Goal: Task Accomplishment & Management: Use online tool/utility

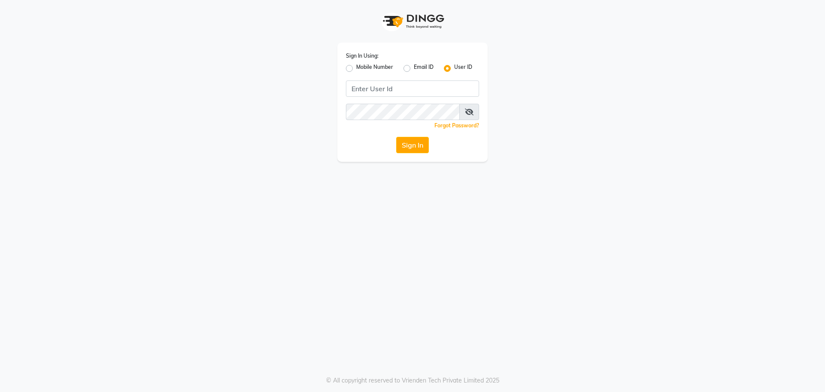
click at [356, 70] on label "Mobile Number" at bounding box center [374, 68] width 37 height 10
click at [356, 69] on input "Mobile Number" at bounding box center [359, 66] width 6 height 6
radio input "true"
radio input "false"
click at [421, 83] on input "Username" at bounding box center [427, 88] width 104 height 16
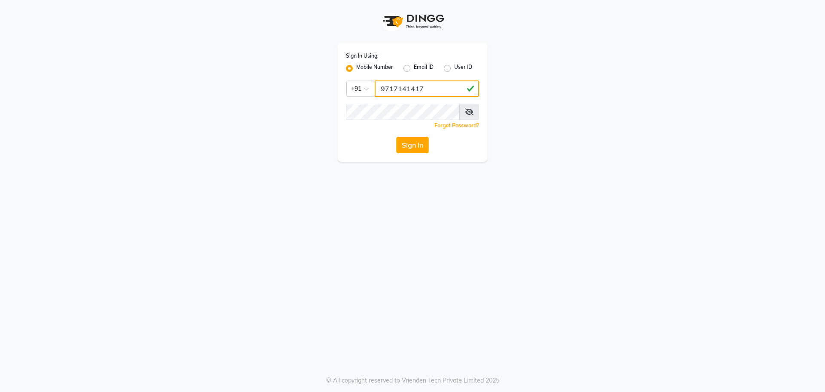
type input "9717141417"
click at [396, 137] on button "Sign In" at bounding box center [412, 145] width 33 height 16
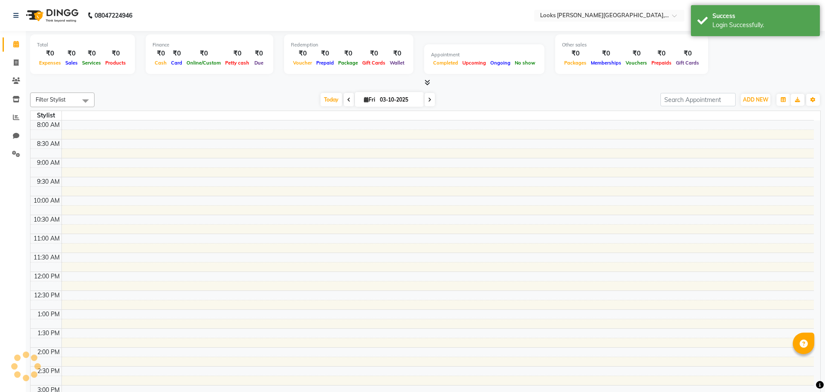
select select "en"
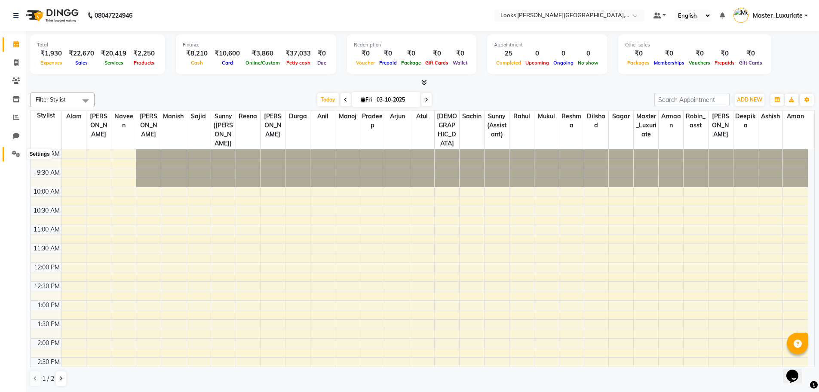
click at [16, 151] on icon at bounding box center [16, 153] width 8 height 6
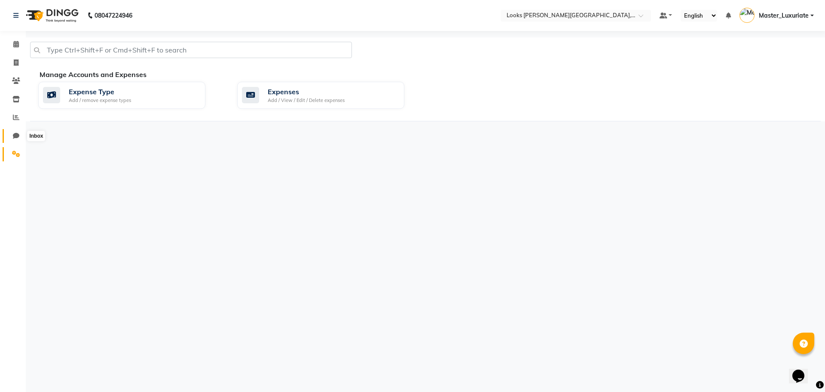
click at [17, 136] on icon at bounding box center [16, 135] width 6 height 6
select select "100"
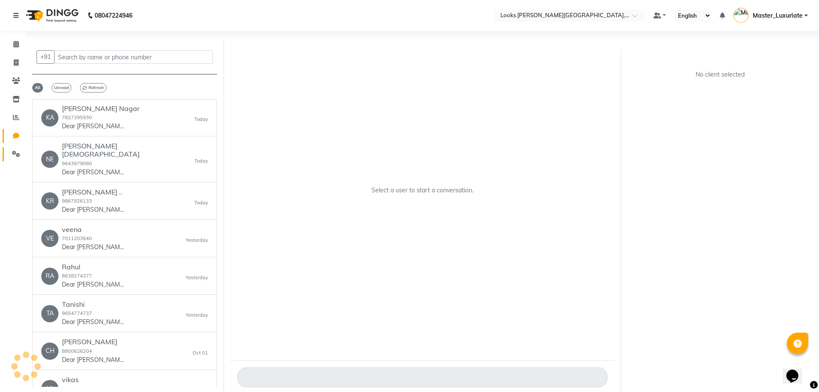
click at [17, 160] on link "Settings" at bounding box center [13, 154] width 21 height 14
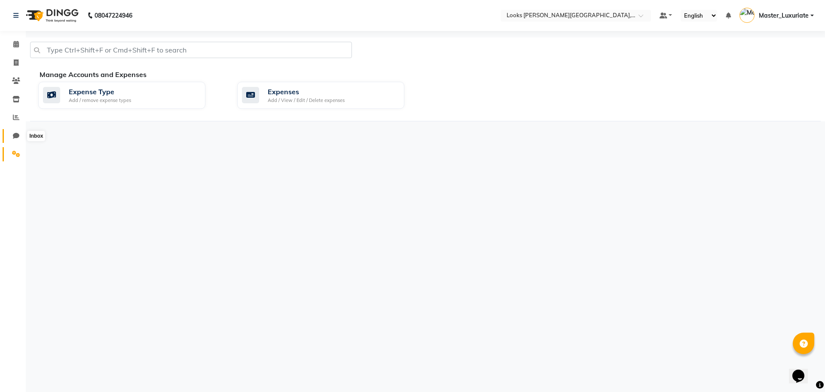
click at [16, 132] on icon at bounding box center [16, 135] width 6 height 6
select select "100"
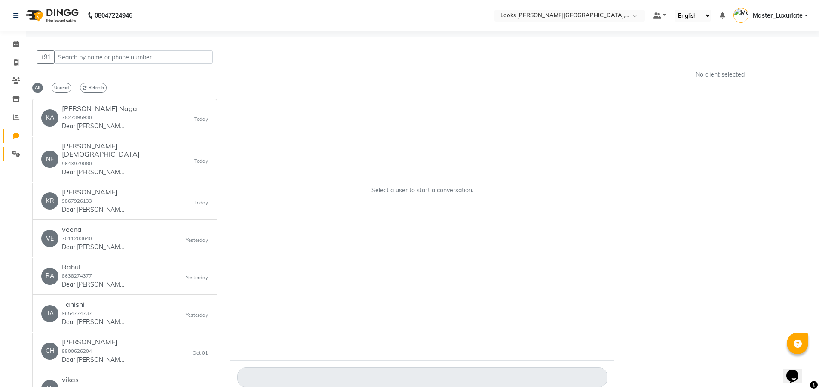
click at [16, 147] on link "Settings" at bounding box center [13, 154] width 21 height 14
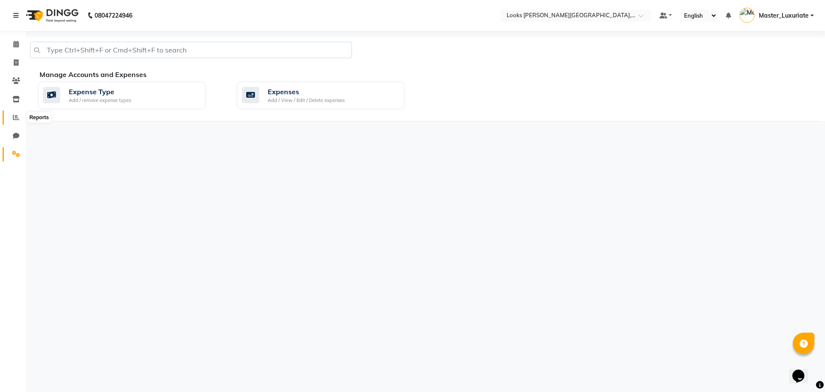
click at [18, 113] on span at bounding box center [16, 118] width 15 height 10
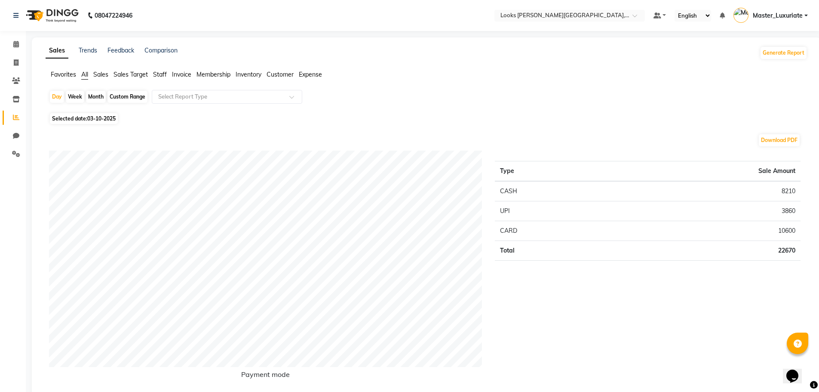
click at [105, 74] on span "Sales" at bounding box center [100, 75] width 15 height 8
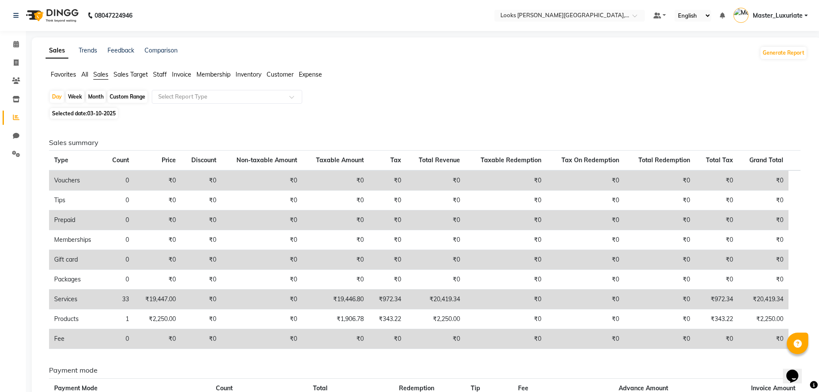
click at [101, 99] on div "Month" at bounding box center [96, 97] width 20 height 12
select select "10"
select select "2025"
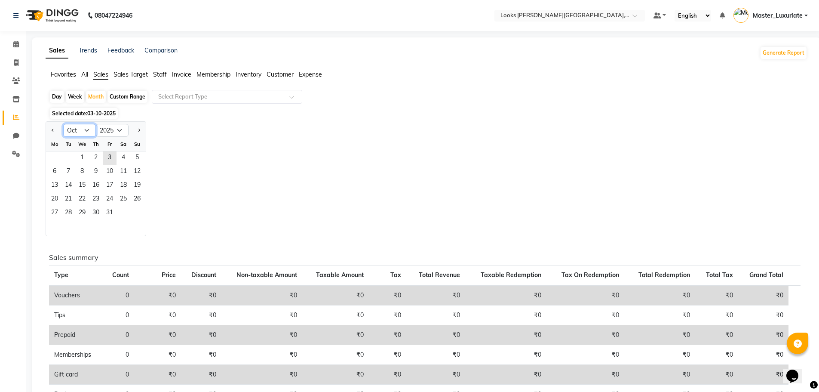
click at [91, 133] on select "Jan Feb Mar Apr May Jun [DATE] Aug Sep Oct Nov Dec" at bounding box center [79, 130] width 33 height 13
select select "9"
click at [63, 124] on select "Jan Feb Mar Apr May Jun [DATE] Aug Sep Oct Nov Dec" at bounding box center [79, 130] width 33 height 13
click at [58, 153] on span "1" at bounding box center [55, 158] width 14 height 14
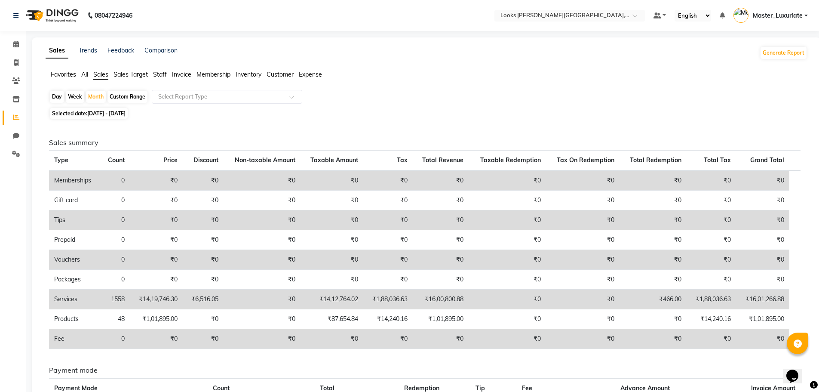
click at [162, 72] on span "Staff" at bounding box center [160, 75] width 14 height 8
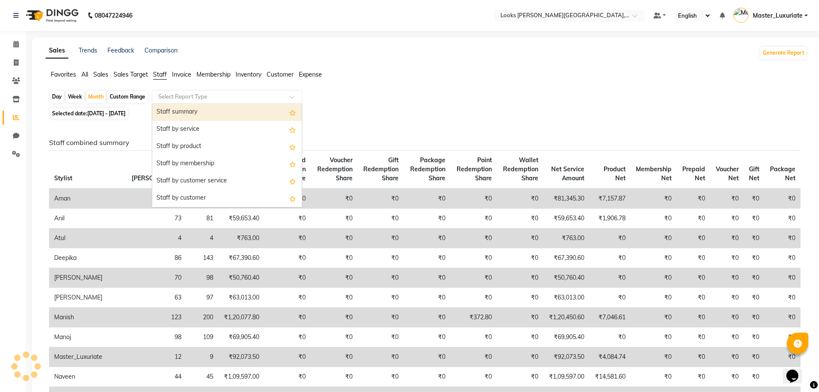
click at [190, 101] on input "text" at bounding box center [218, 96] width 124 height 9
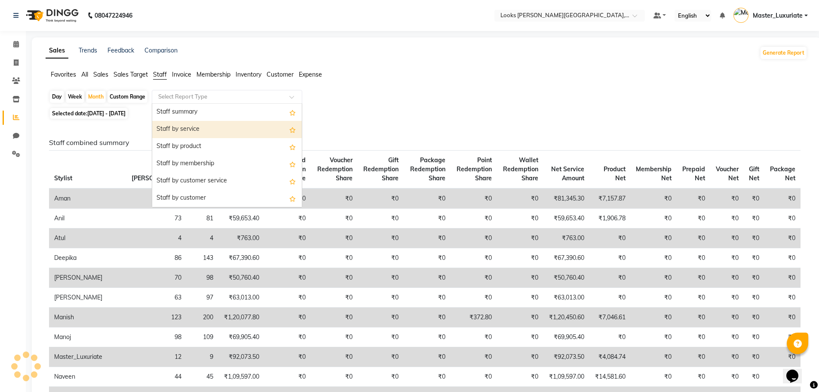
click at [193, 129] on div "Staff by service" at bounding box center [227, 129] width 150 height 17
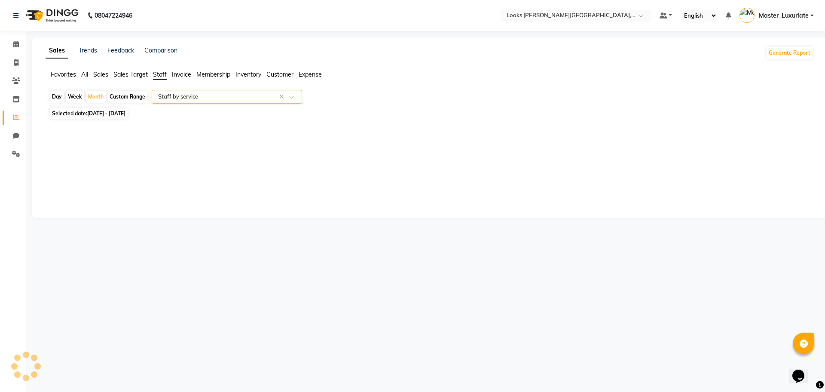
select select "full_report"
select select "csv"
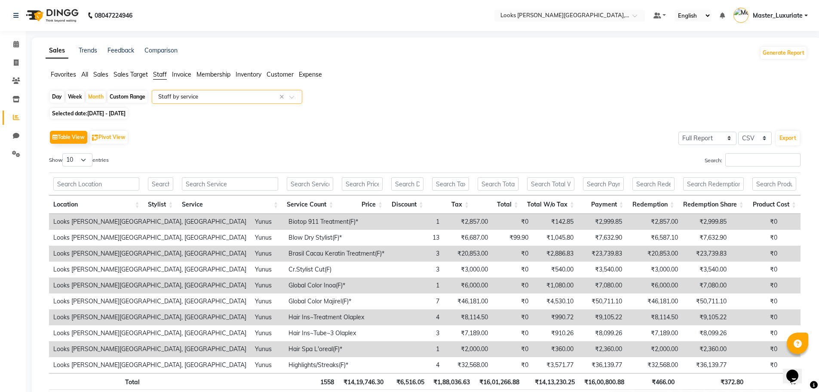
scroll to position [52, 0]
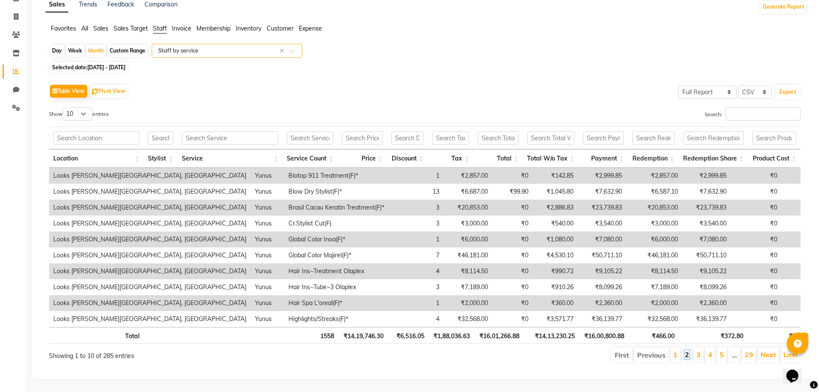
click at [688, 350] on link "2" at bounding box center [687, 354] width 4 height 9
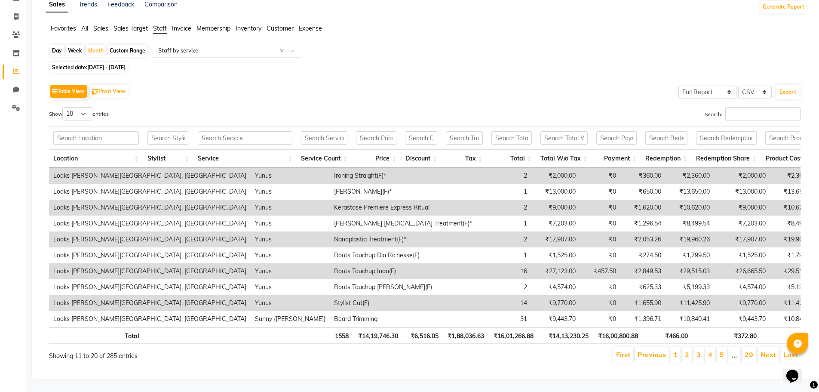
click at [679, 352] on li "1" at bounding box center [675, 354] width 10 height 15
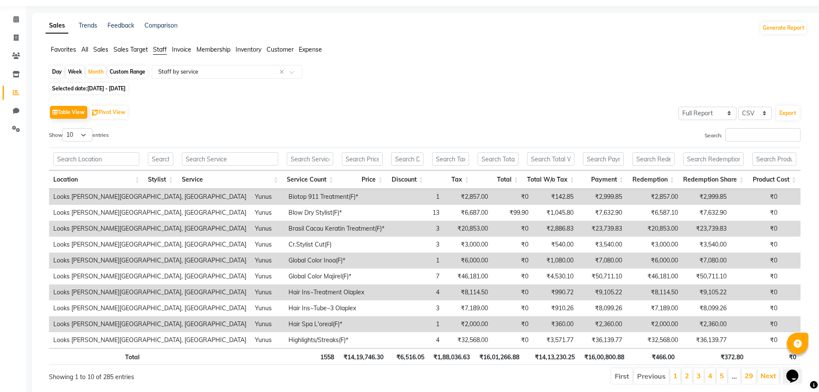
scroll to position [0, 0]
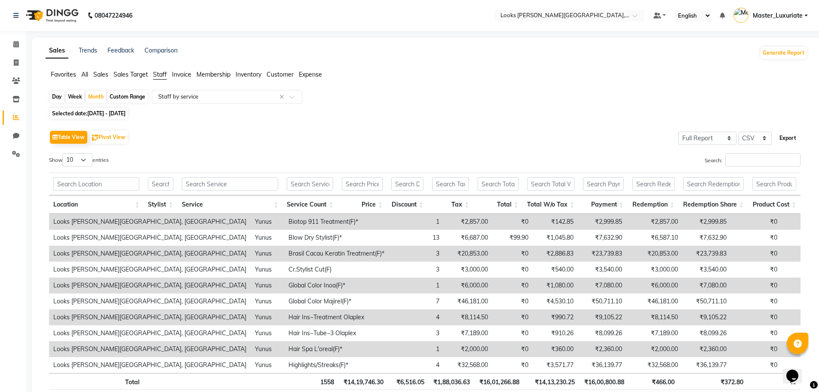
click at [784, 143] on button "Export" at bounding box center [788, 138] width 24 height 15
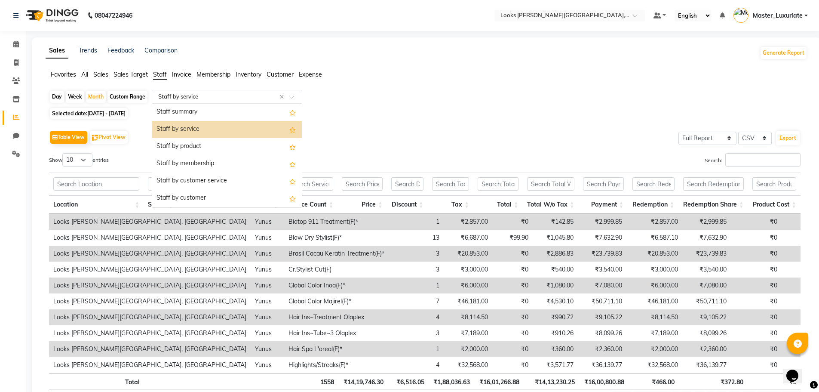
click at [212, 99] on input "text" at bounding box center [218, 96] width 124 height 9
click at [212, 148] on div "Staff by product" at bounding box center [227, 146] width 150 height 17
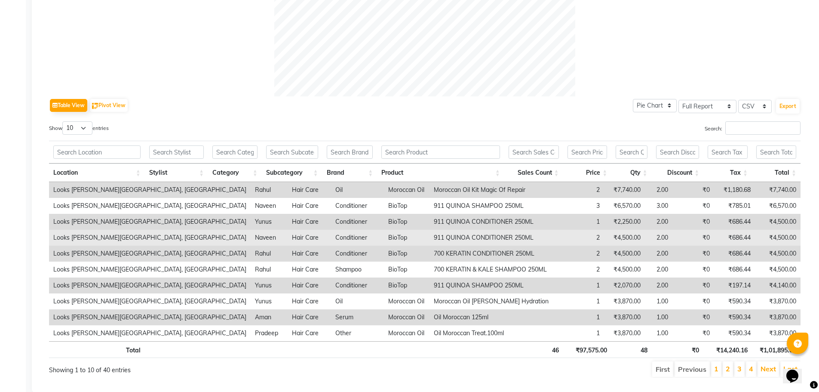
scroll to position [344, 0]
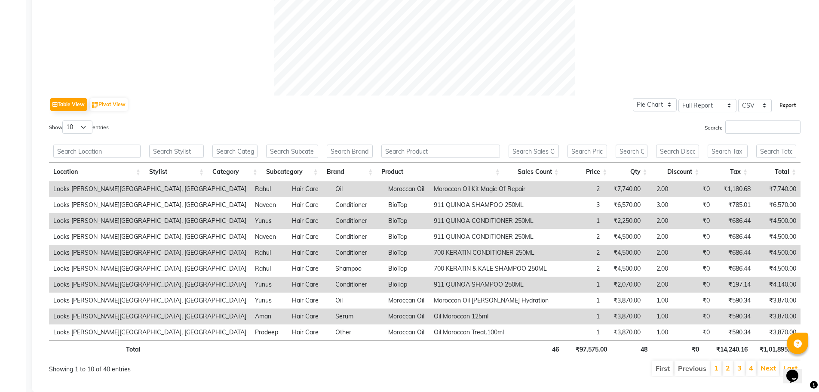
click at [782, 104] on button "Export" at bounding box center [788, 105] width 24 height 15
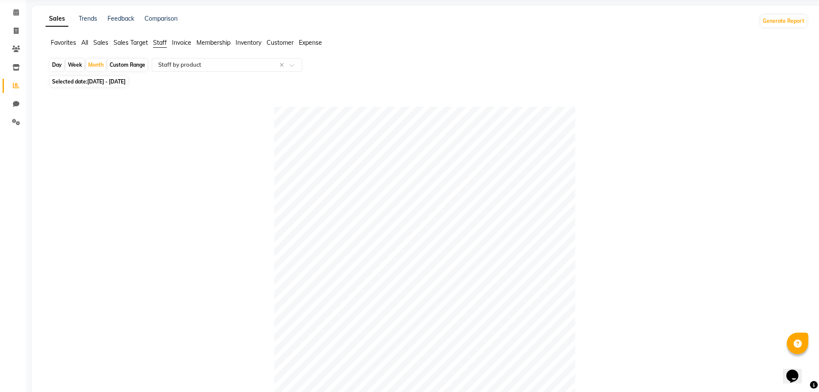
scroll to position [0, 0]
